Goal: Entertainment & Leisure: Browse casually

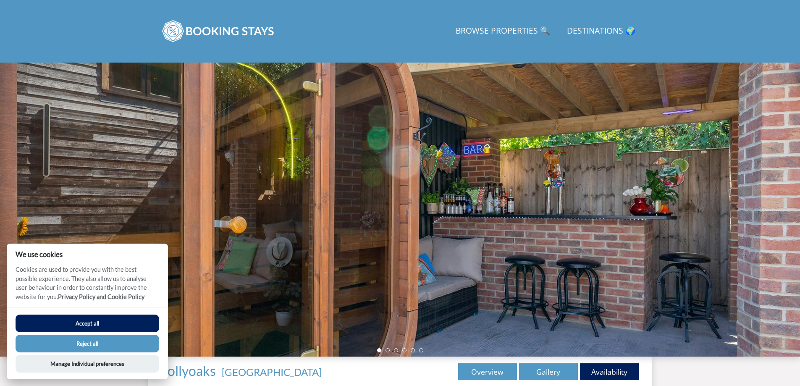
click at [769, 177] on div at bounding box center [400, 210] width 800 height 294
click at [101, 324] on button "Accept all" at bounding box center [88, 324] width 144 height 18
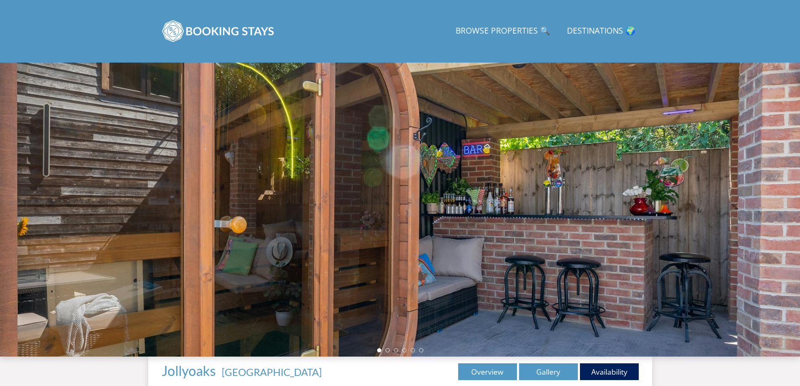
click at [772, 203] on div at bounding box center [400, 210] width 800 height 294
click at [538, 371] on link "Gallery" at bounding box center [548, 371] width 59 height 17
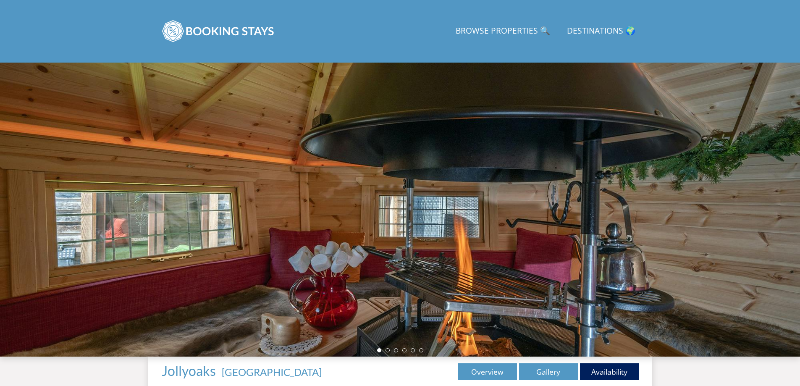
click at [765, 213] on div at bounding box center [400, 210] width 800 height 294
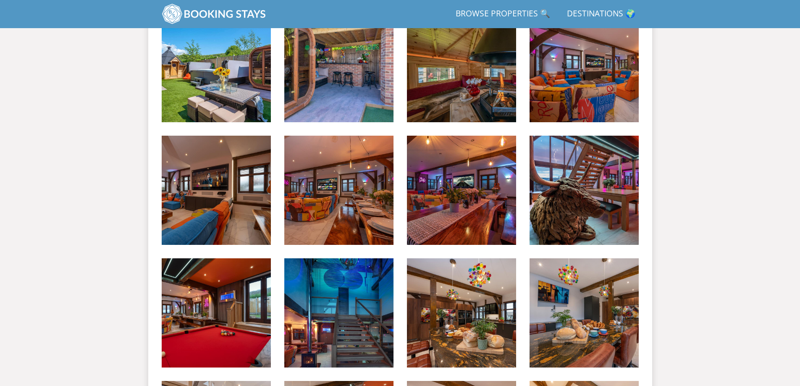
scroll to position [315, 0]
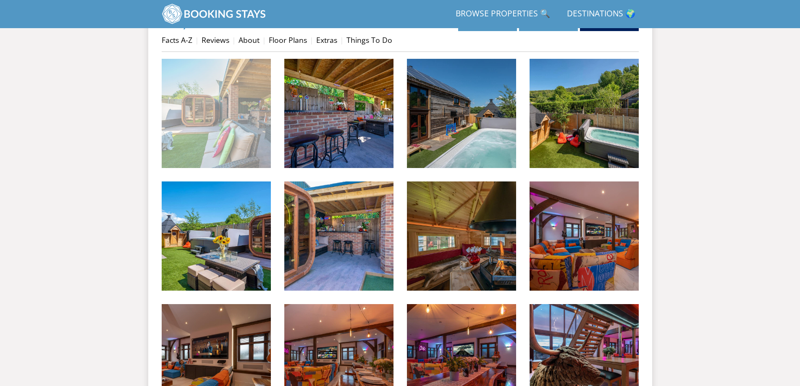
click at [186, 100] on img at bounding box center [216, 113] width 109 height 109
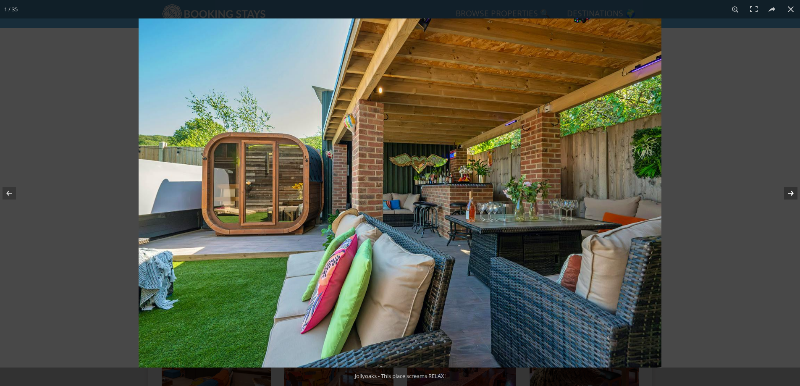
click at [789, 191] on button at bounding box center [785, 193] width 29 height 42
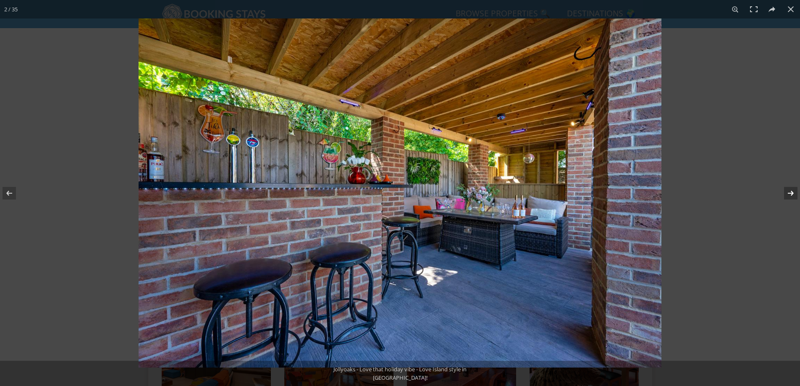
click at [789, 191] on button at bounding box center [785, 193] width 29 height 42
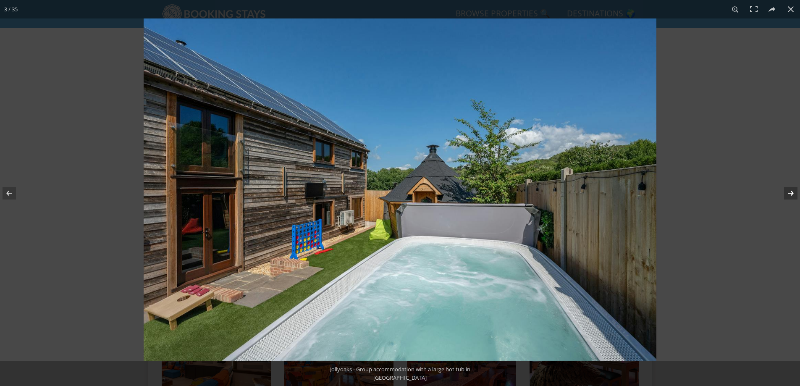
click at [789, 191] on button at bounding box center [785, 193] width 29 height 42
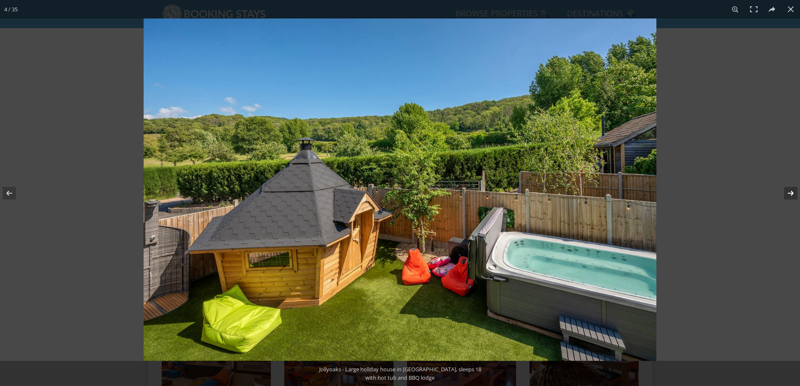
click at [789, 191] on button at bounding box center [785, 193] width 29 height 42
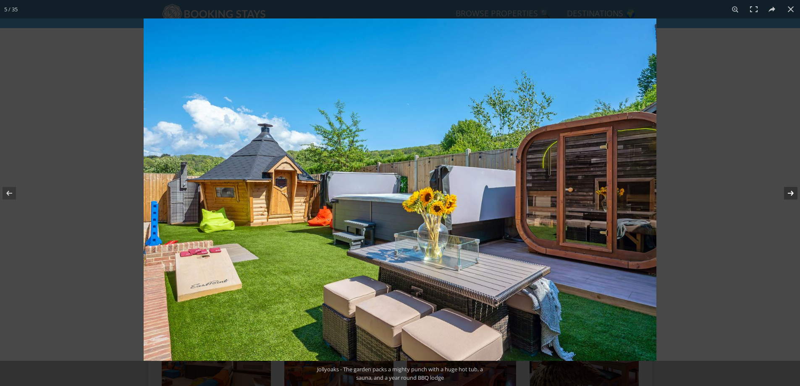
click at [789, 191] on button at bounding box center [785, 193] width 29 height 42
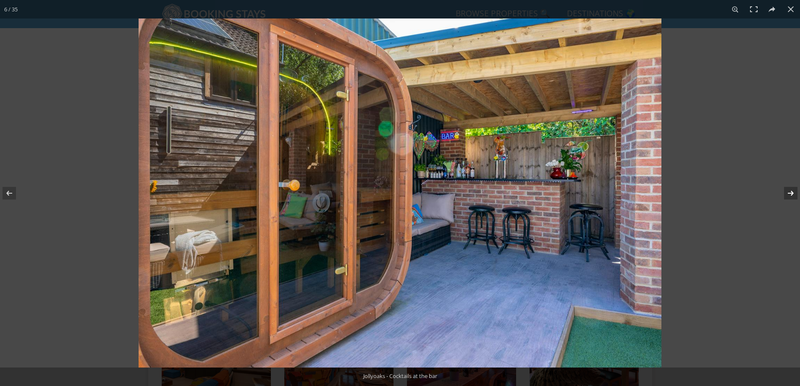
click at [789, 191] on button at bounding box center [785, 193] width 29 height 42
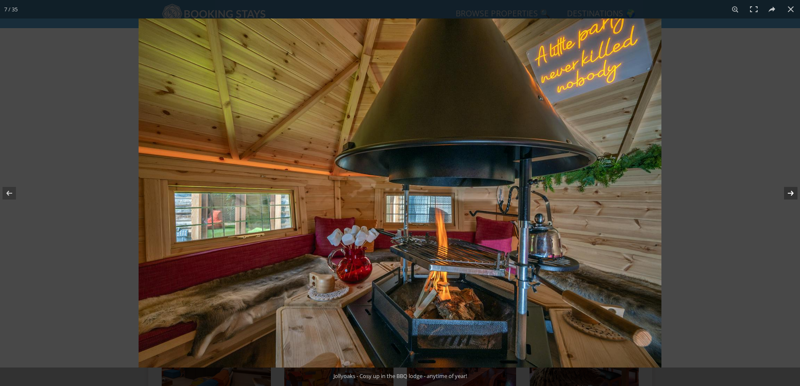
click at [789, 191] on button at bounding box center [785, 193] width 29 height 42
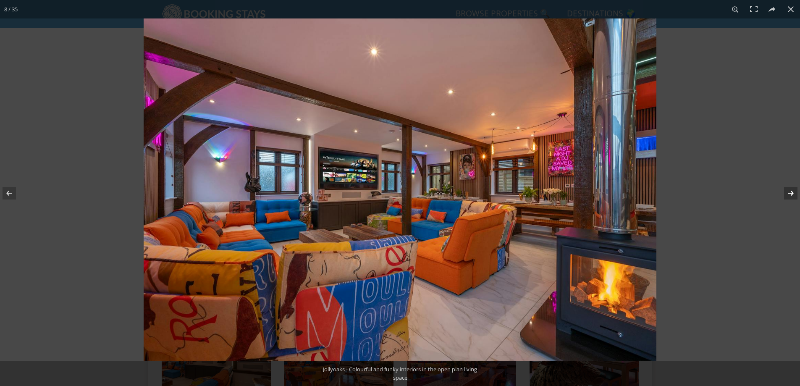
click at [789, 191] on button at bounding box center [785, 193] width 29 height 42
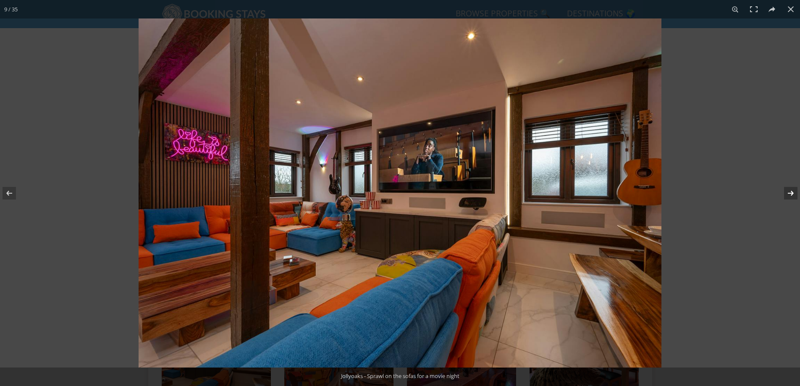
click at [789, 191] on button at bounding box center [785, 193] width 29 height 42
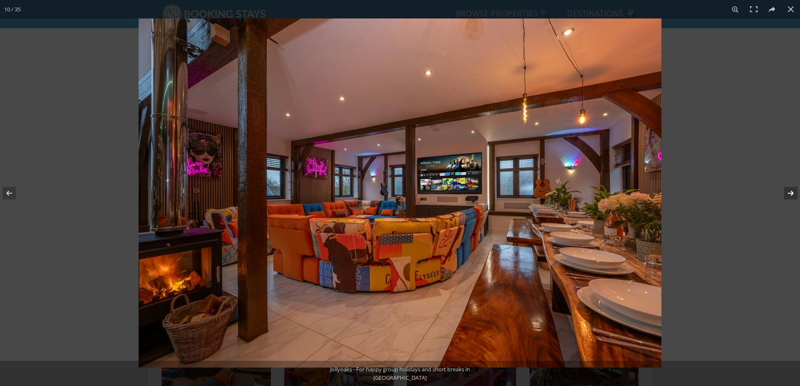
click at [789, 191] on button at bounding box center [785, 193] width 29 height 42
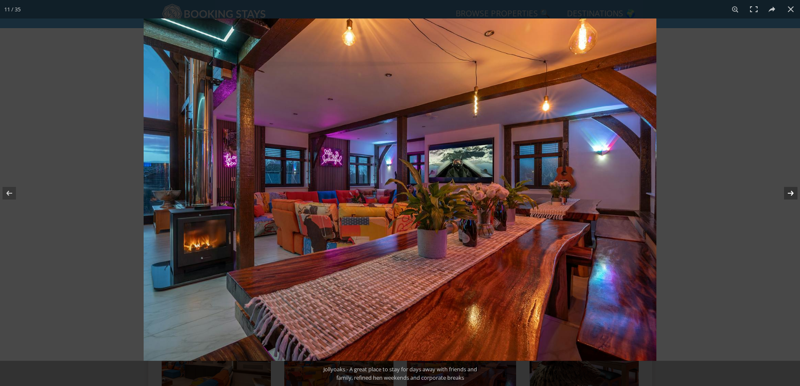
click at [789, 191] on button at bounding box center [785, 193] width 29 height 42
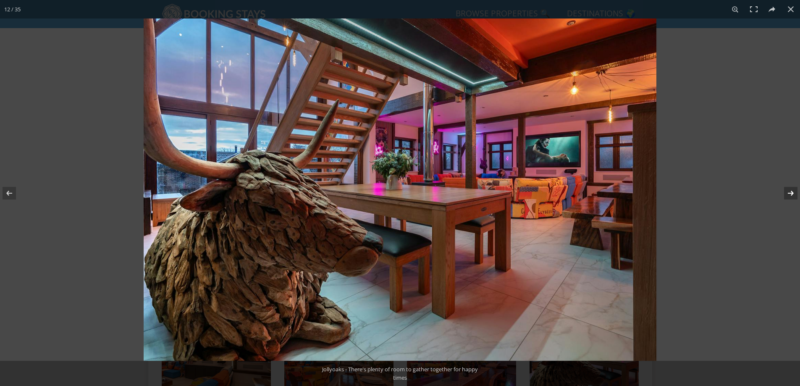
click at [789, 191] on button at bounding box center [785, 193] width 29 height 42
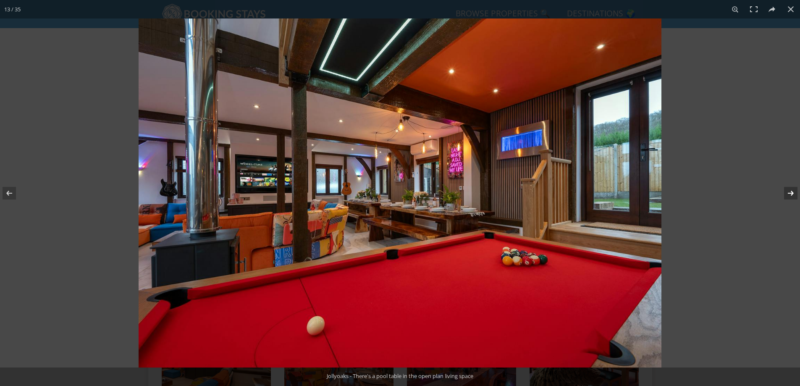
click at [789, 191] on button at bounding box center [785, 193] width 29 height 42
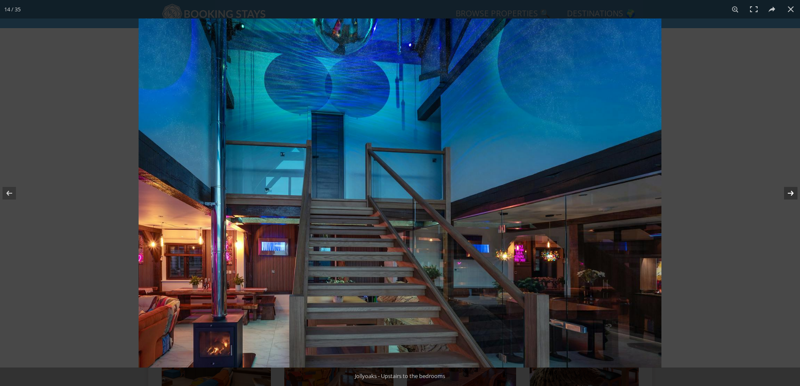
click at [789, 191] on button at bounding box center [785, 193] width 29 height 42
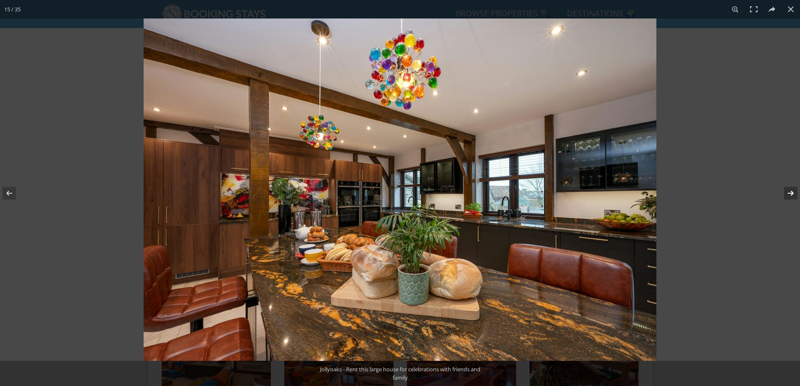
click at [789, 191] on button at bounding box center [785, 193] width 29 height 42
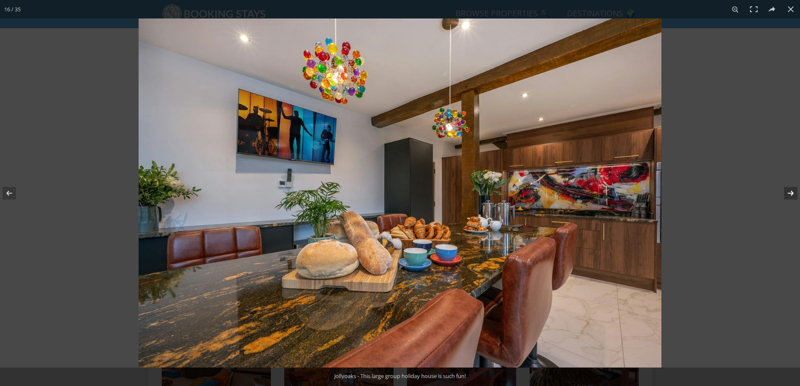
click at [789, 191] on button at bounding box center [785, 193] width 29 height 42
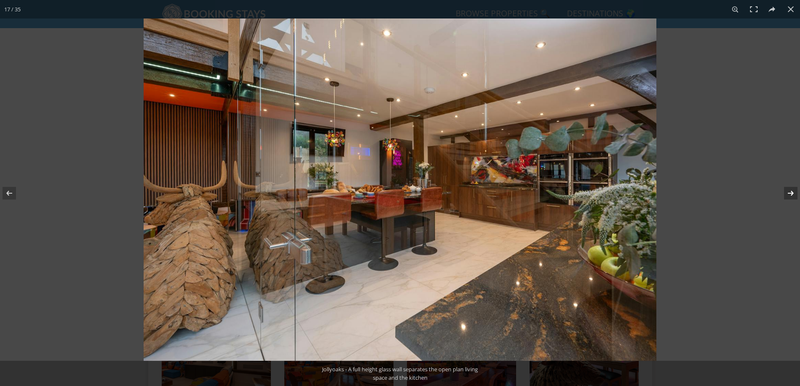
click at [789, 191] on button at bounding box center [785, 193] width 29 height 42
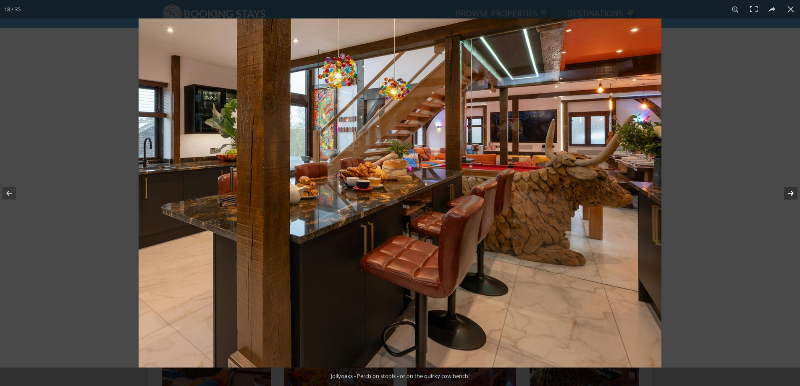
click at [789, 191] on button at bounding box center [785, 193] width 29 height 42
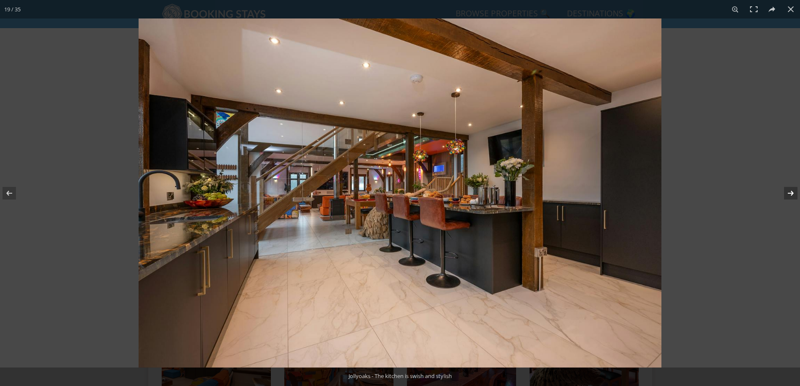
click at [789, 191] on button at bounding box center [785, 193] width 29 height 42
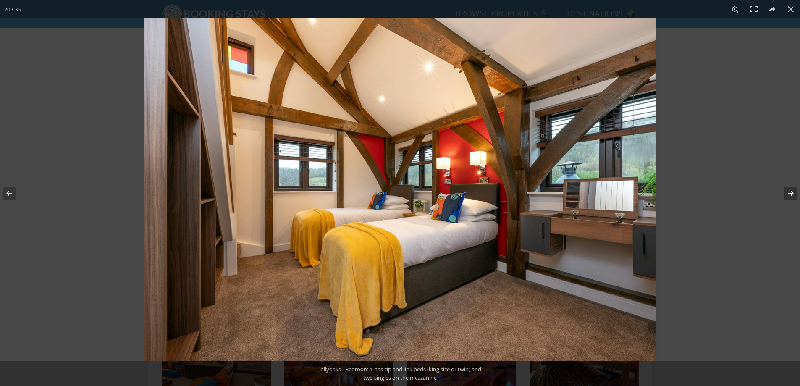
click at [789, 191] on button at bounding box center [785, 193] width 29 height 42
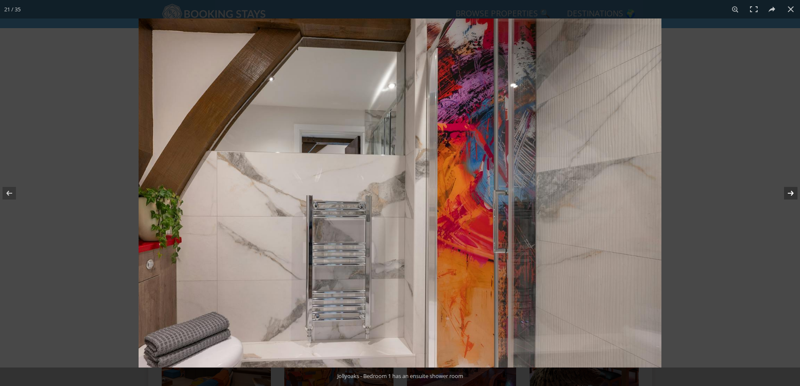
click at [789, 191] on button at bounding box center [785, 193] width 29 height 42
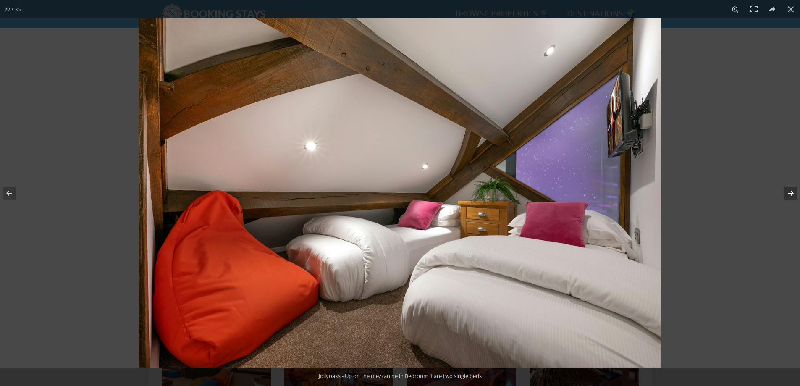
click at [789, 191] on button at bounding box center [785, 193] width 29 height 42
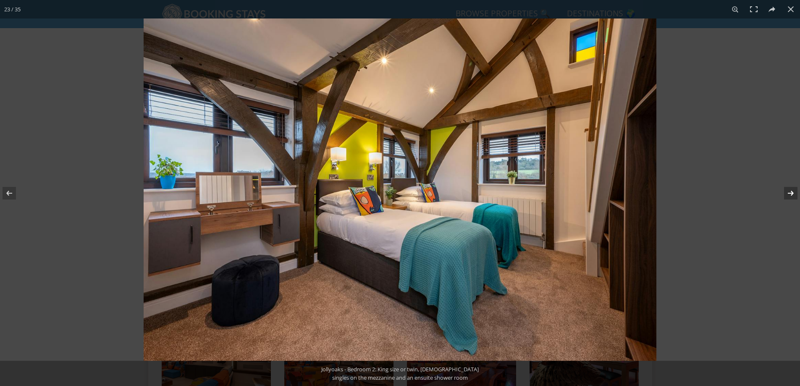
click at [789, 191] on button at bounding box center [785, 193] width 29 height 42
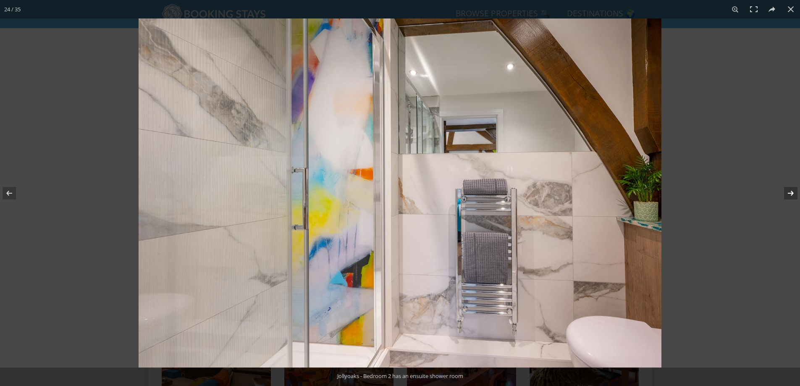
click at [789, 191] on button at bounding box center [785, 193] width 29 height 42
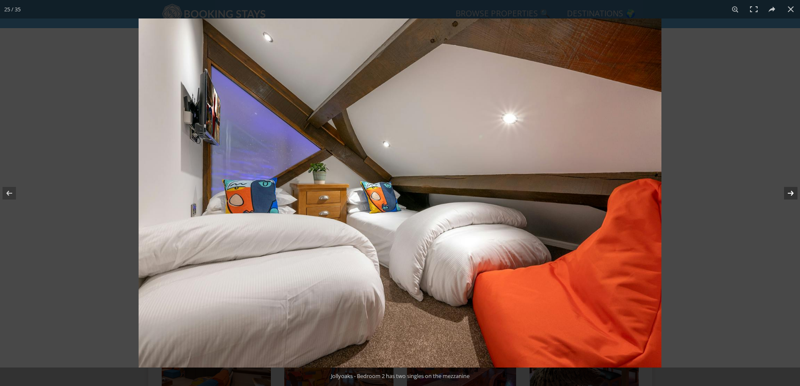
click at [789, 191] on button at bounding box center [785, 193] width 29 height 42
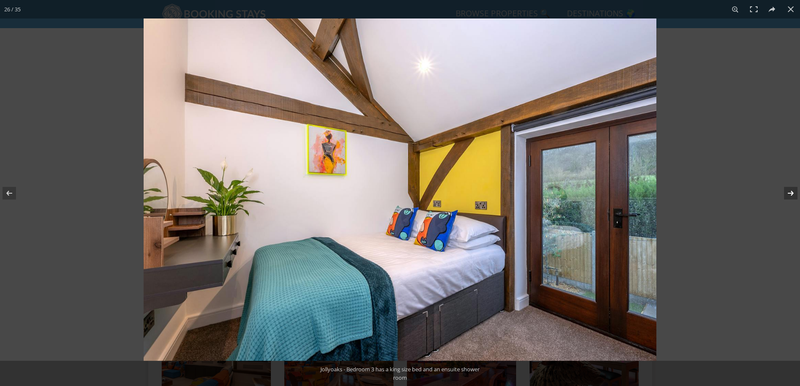
click at [789, 191] on button at bounding box center [785, 193] width 29 height 42
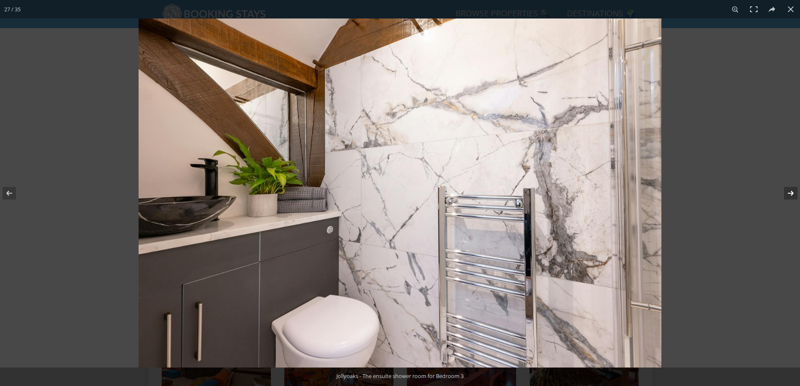
click at [789, 191] on button at bounding box center [785, 193] width 29 height 42
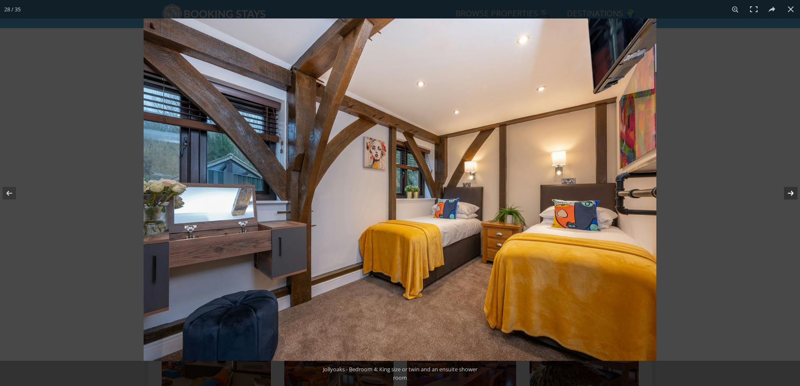
click at [789, 191] on button at bounding box center [785, 193] width 29 height 42
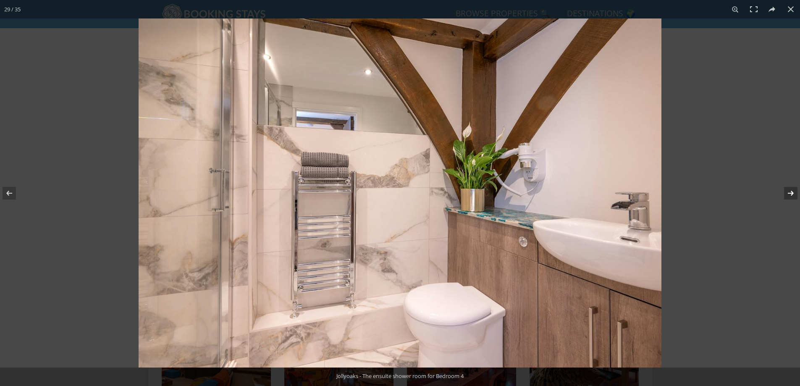
click at [789, 191] on button at bounding box center [785, 193] width 29 height 42
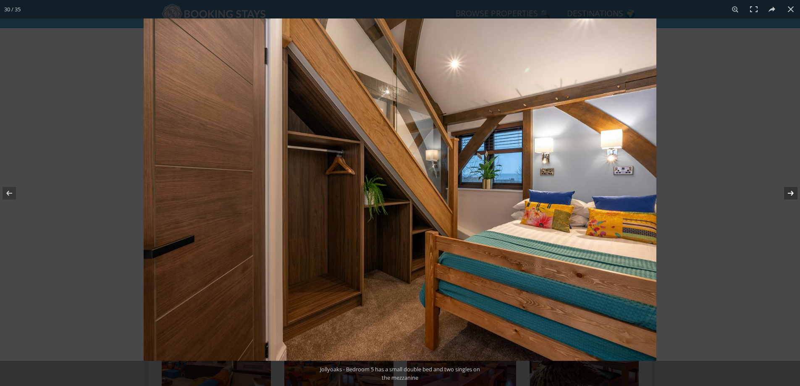
click at [789, 191] on button at bounding box center [785, 193] width 29 height 42
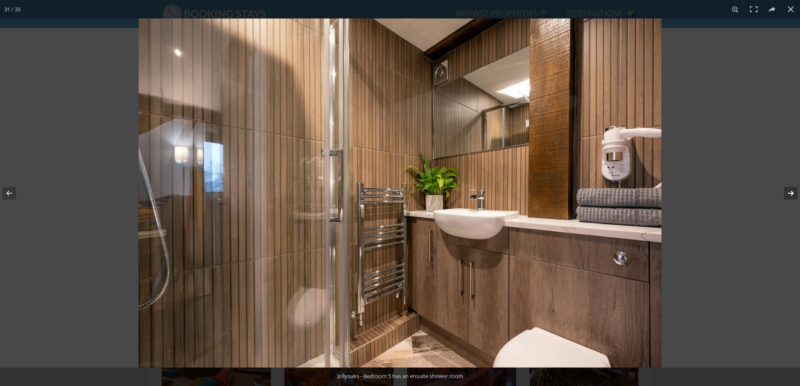
click at [789, 191] on button at bounding box center [785, 193] width 29 height 42
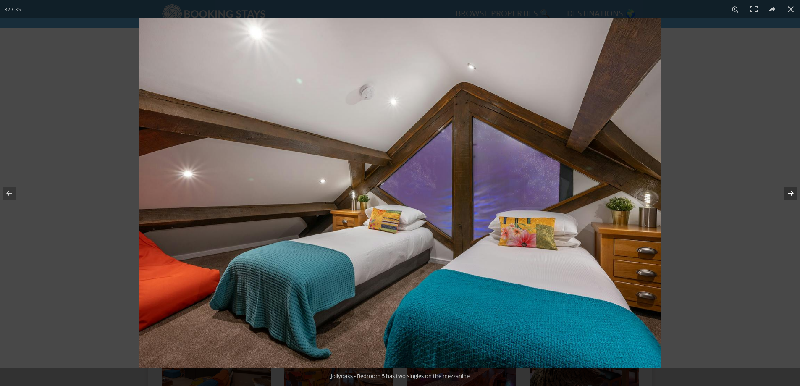
click at [789, 191] on button at bounding box center [785, 193] width 29 height 42
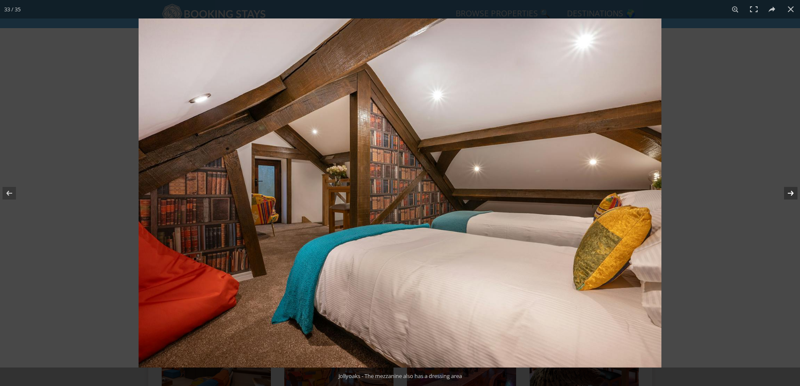
click at [789, 191] on button at bounding box center [785, 193] width 29 height 42
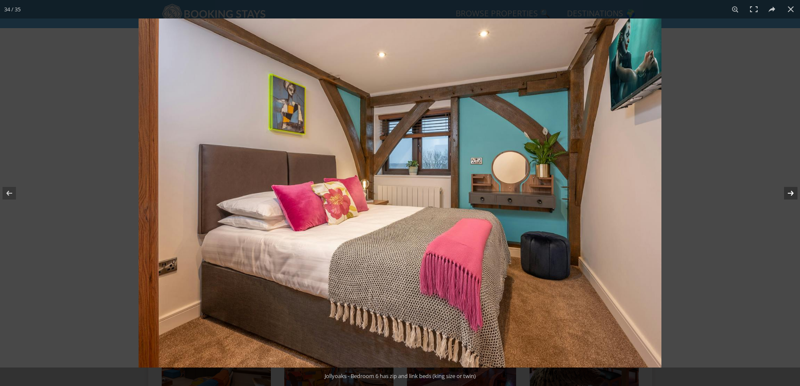
click at [789, 191] on button at bounding box center [785, 193] width 29 height 42
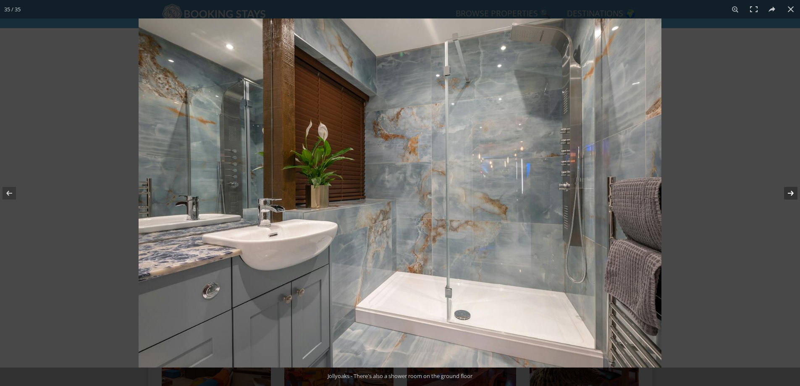
click at [789, 191] on button at bounding box center [785, 193] width 29 height 42
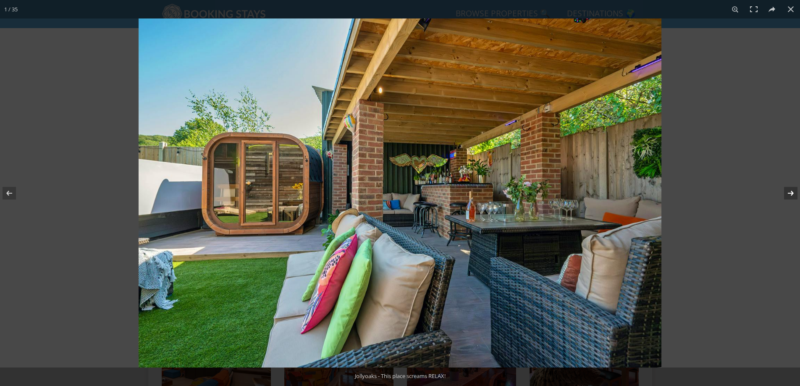
click at [789, 191] on button at bounding box center [785, 193] width 29 height 42
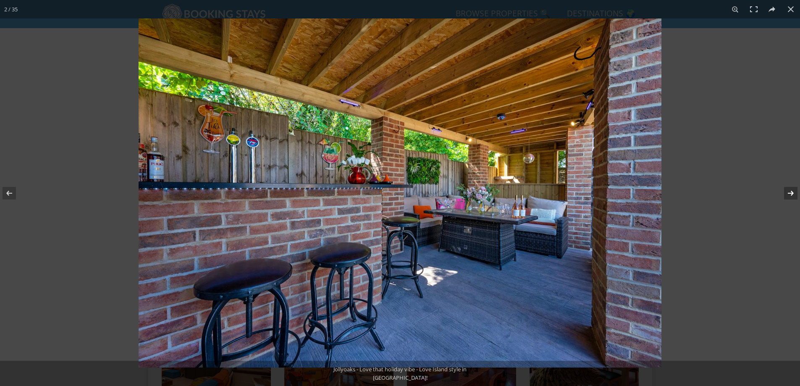
click at [789, 191] on button at bounding box center [785, 193] width 29 height 42
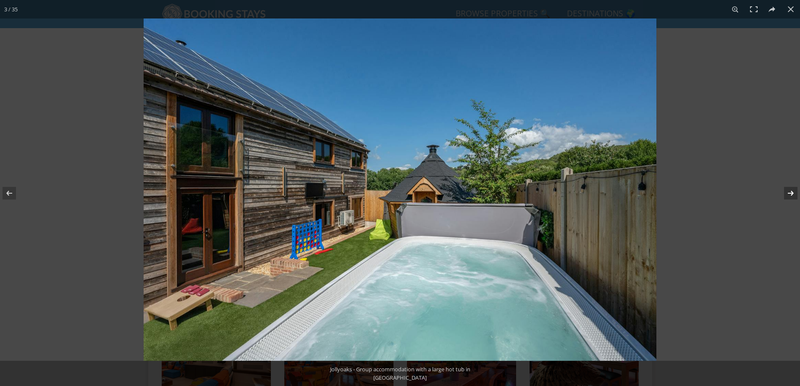
click at [789, 191] on button at bounding box center [785, 193] width 29 height 42
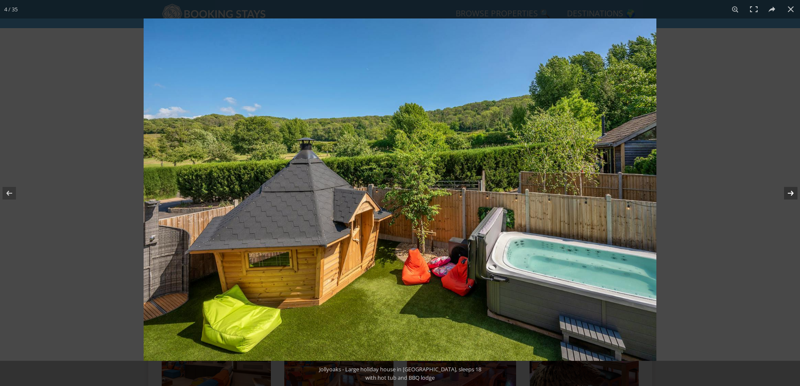
click at [789, 191] on button at bounding box center [785, 193] width 29 height 42
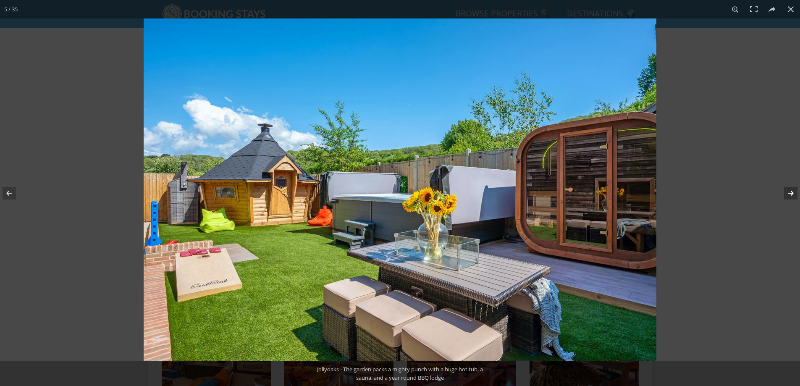
click at [789, 191] on button at bounding box center [785, 193] width 29 height 42
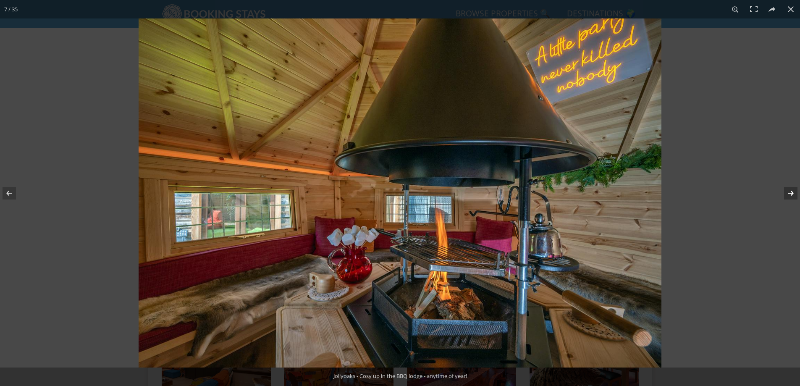
click at [789, 191] on button at bounding box center [785, 193] width 29 height 42
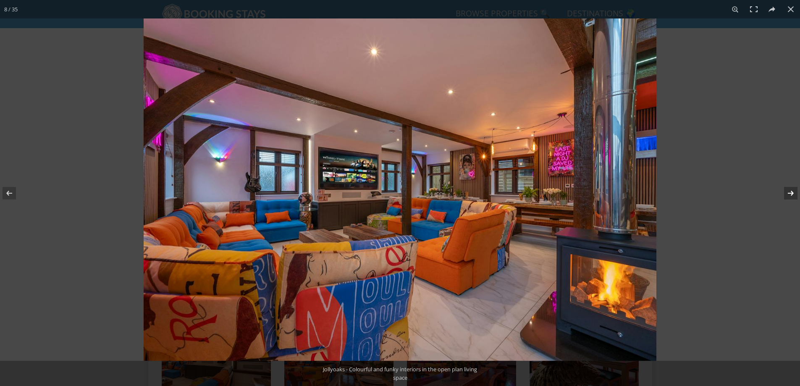
click at [789, 191] on button at bounding box center [785, 193] width 29 height 42
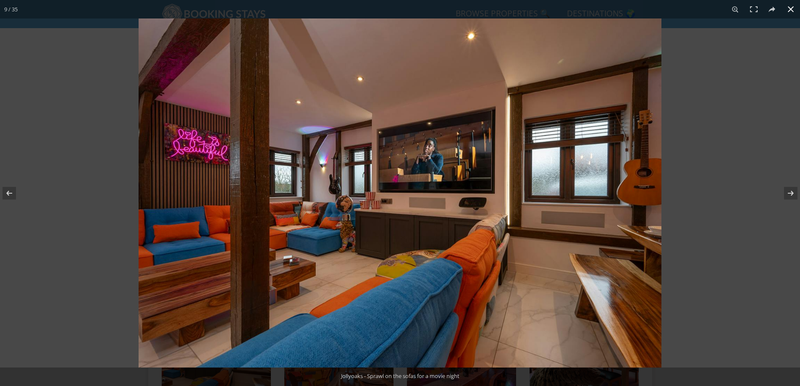
click at [790, 10] on button at bounding box center [791, 9] width 18 height 18
